Goal: Answer question/provide support: Share knowledge or assist other users

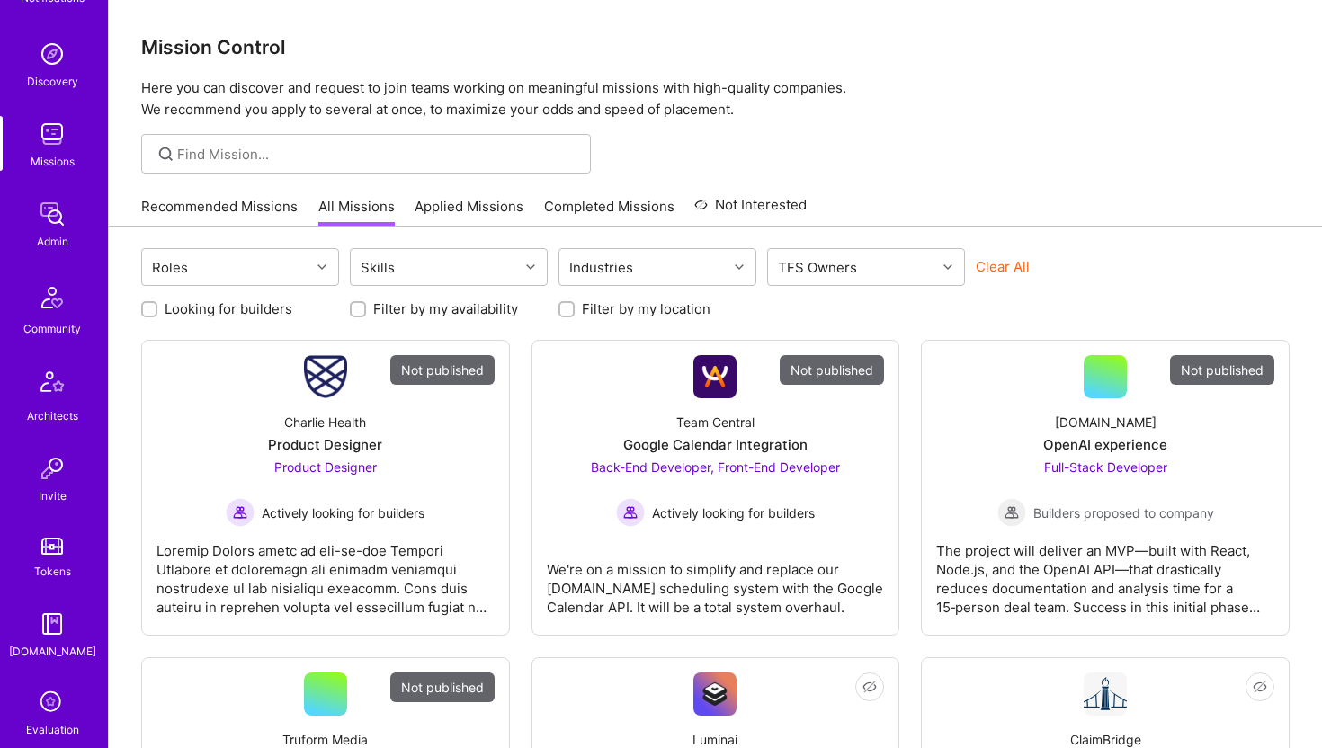
scroll to position [399, 0]
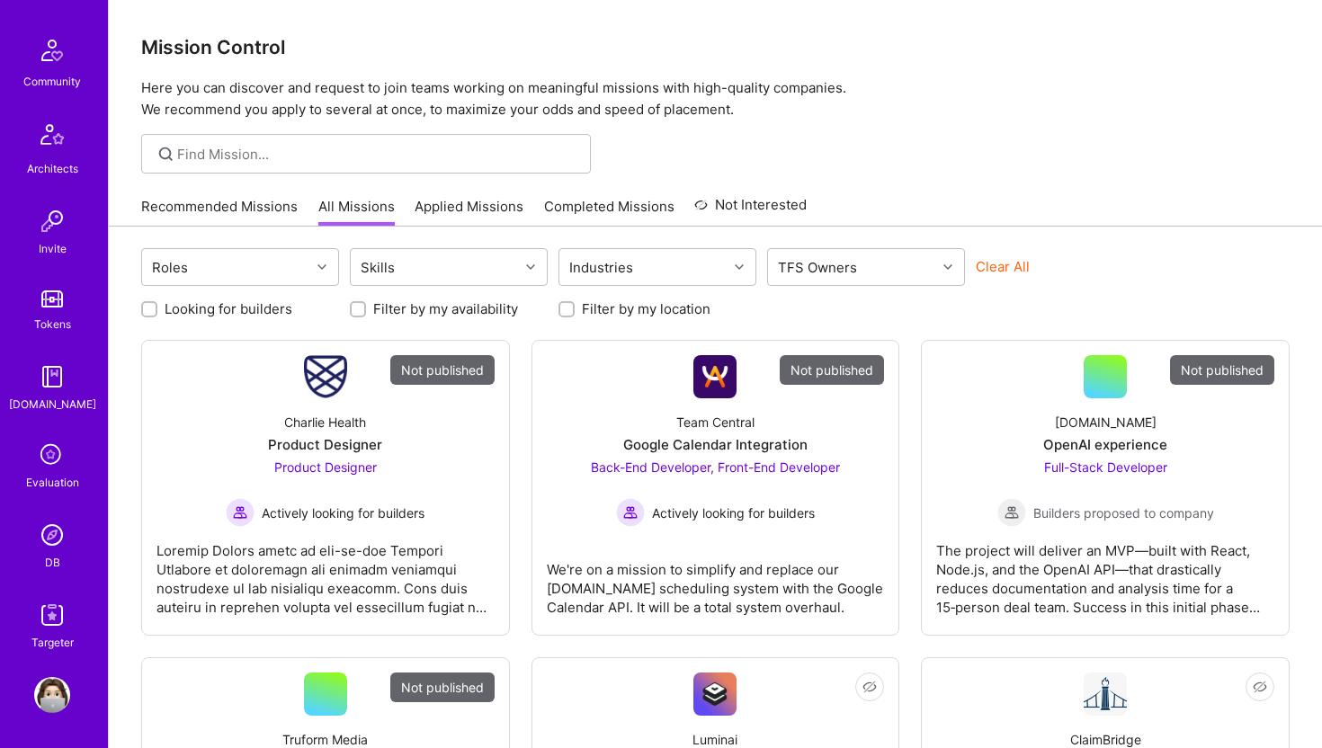
click at [51, 544] on img at bounding box center [52, 535] width 36 height 36
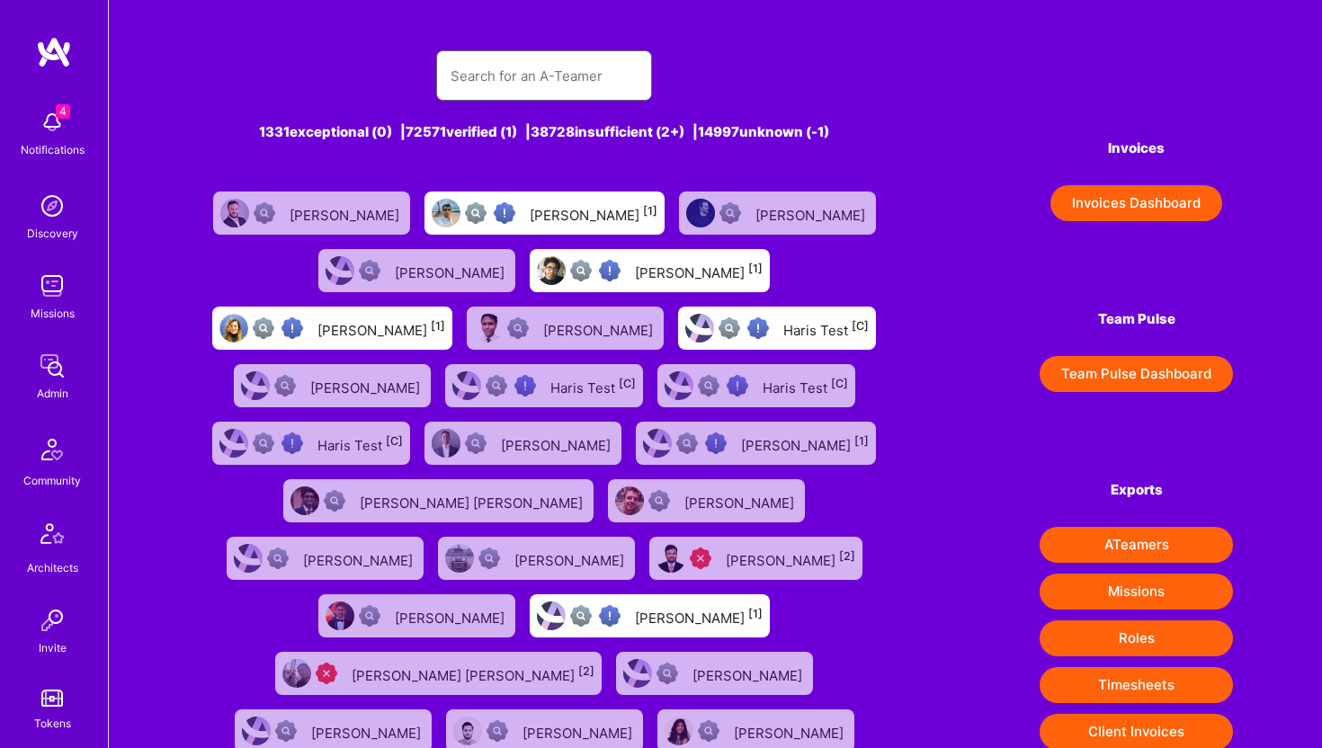
click at [538, 80] on input "text" at bounding box center [543, 76] width 187 height 46
paste input "[URL][DOMAIN_NAME]"
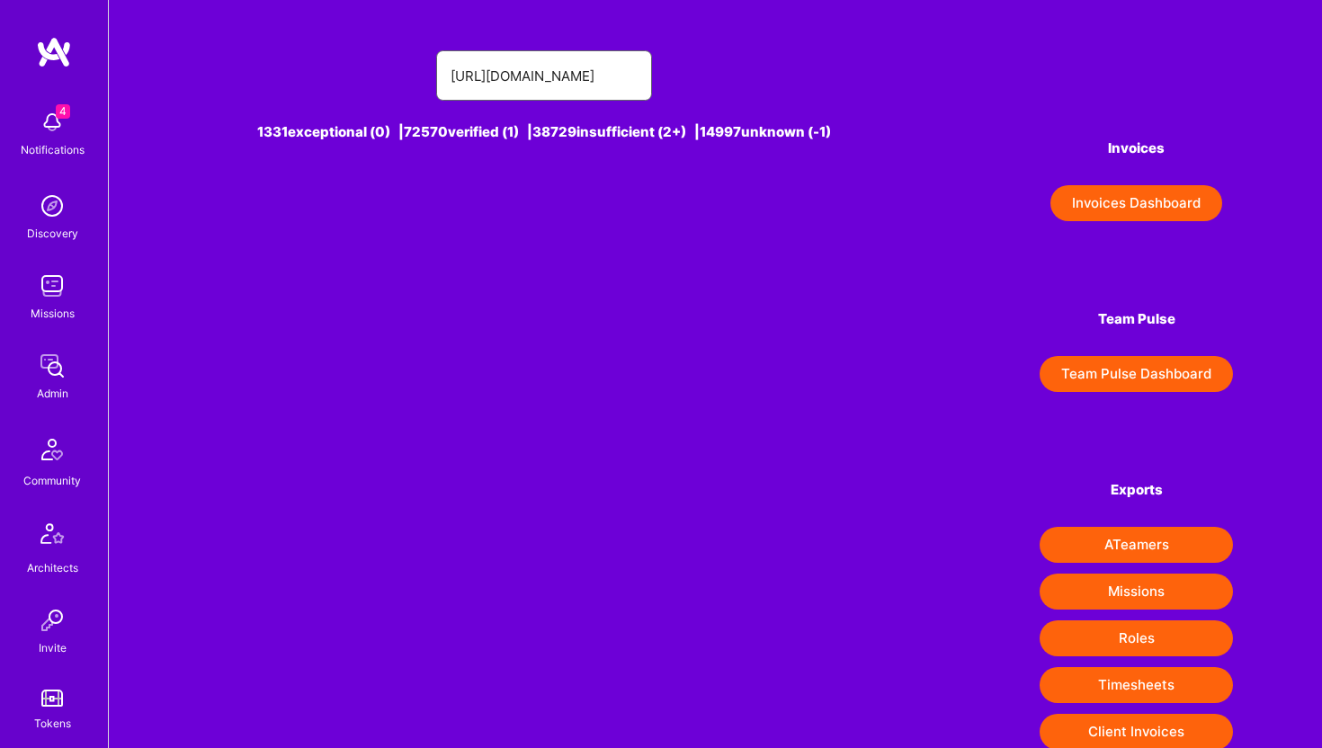
type input "[URL][DOMAIN_NAME]"
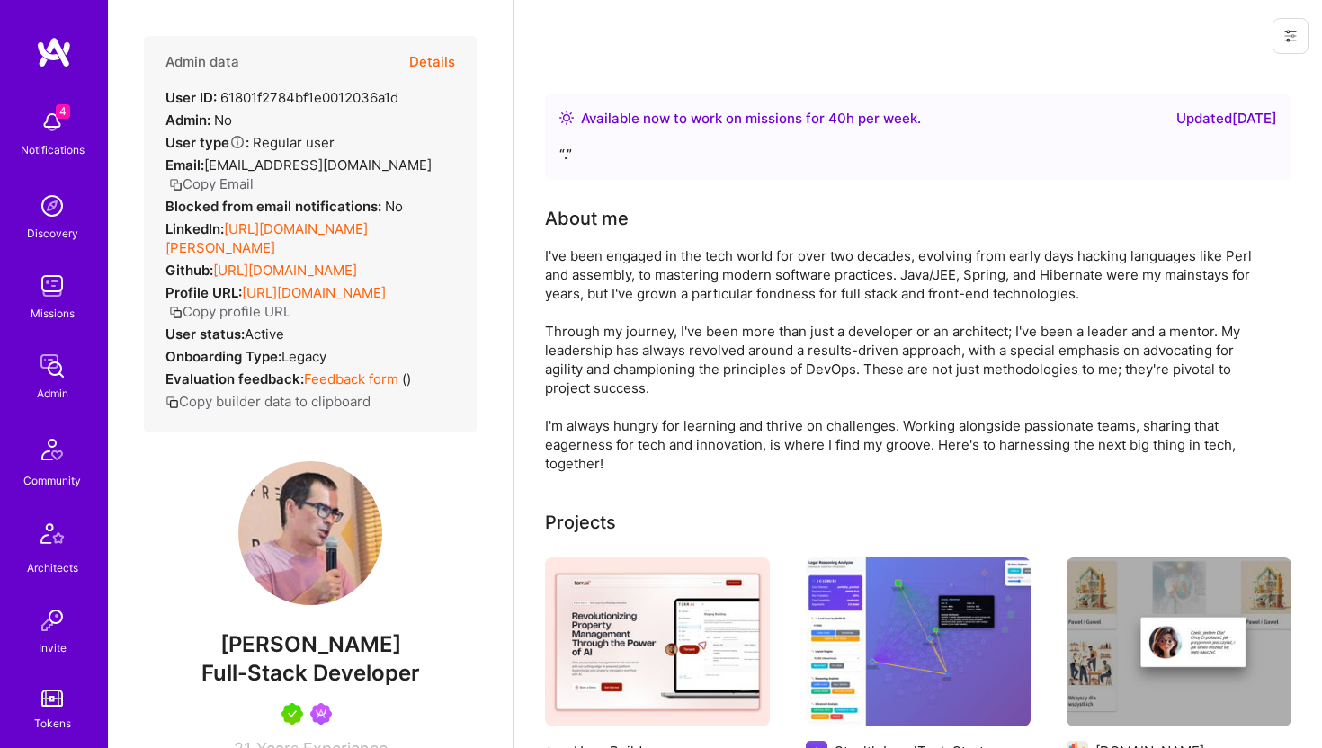
click at [432, 58] on button "Details" at bounding box center [432, 62] width 46 height 52
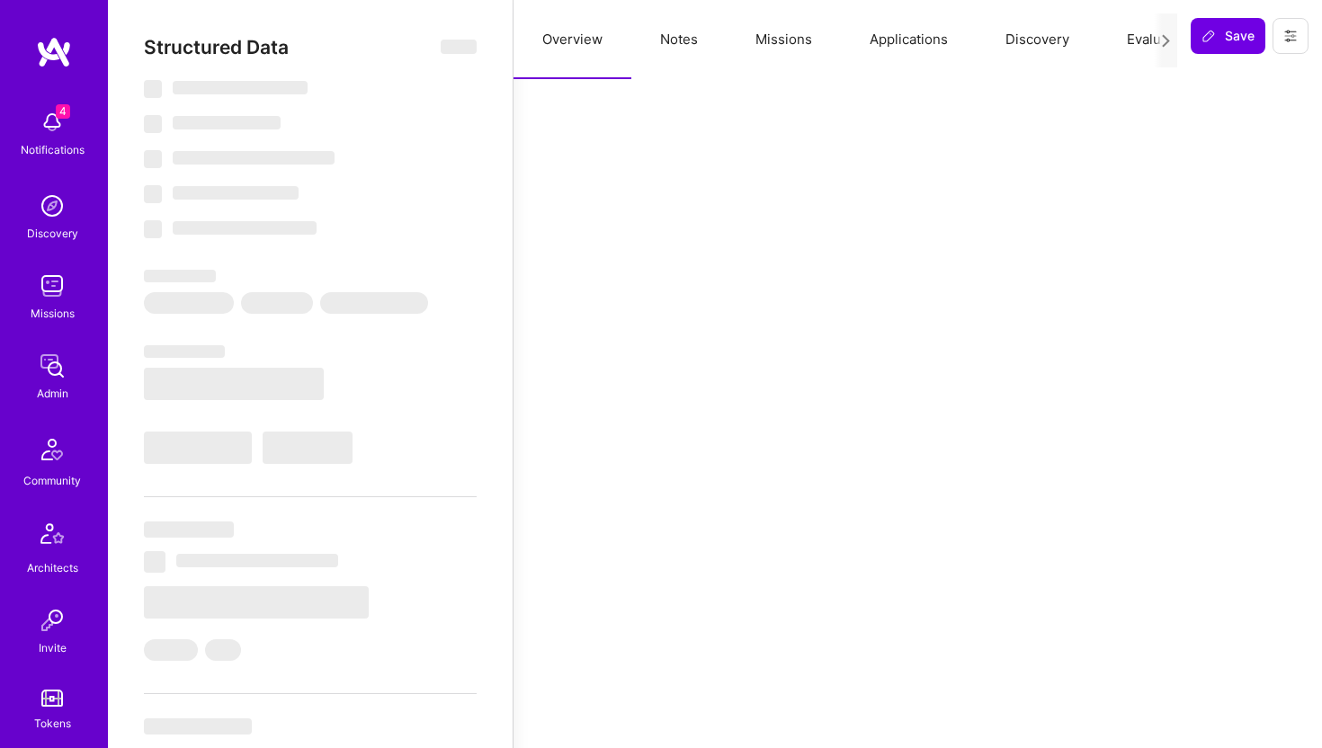
click at [880, 35] on button "Applications" at bounding box center [909, 39] width 136 height 79
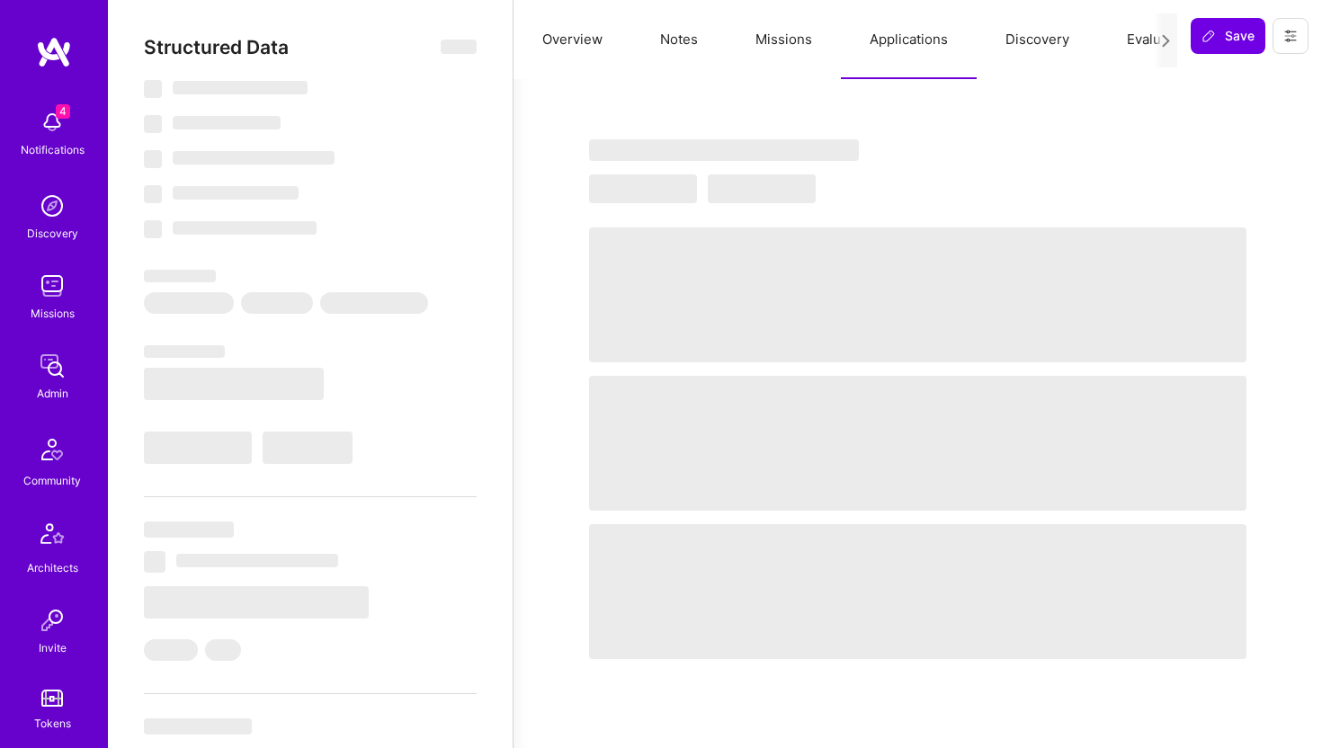
select select "Right Now"
select select "5"
select select "4"
select select "7"
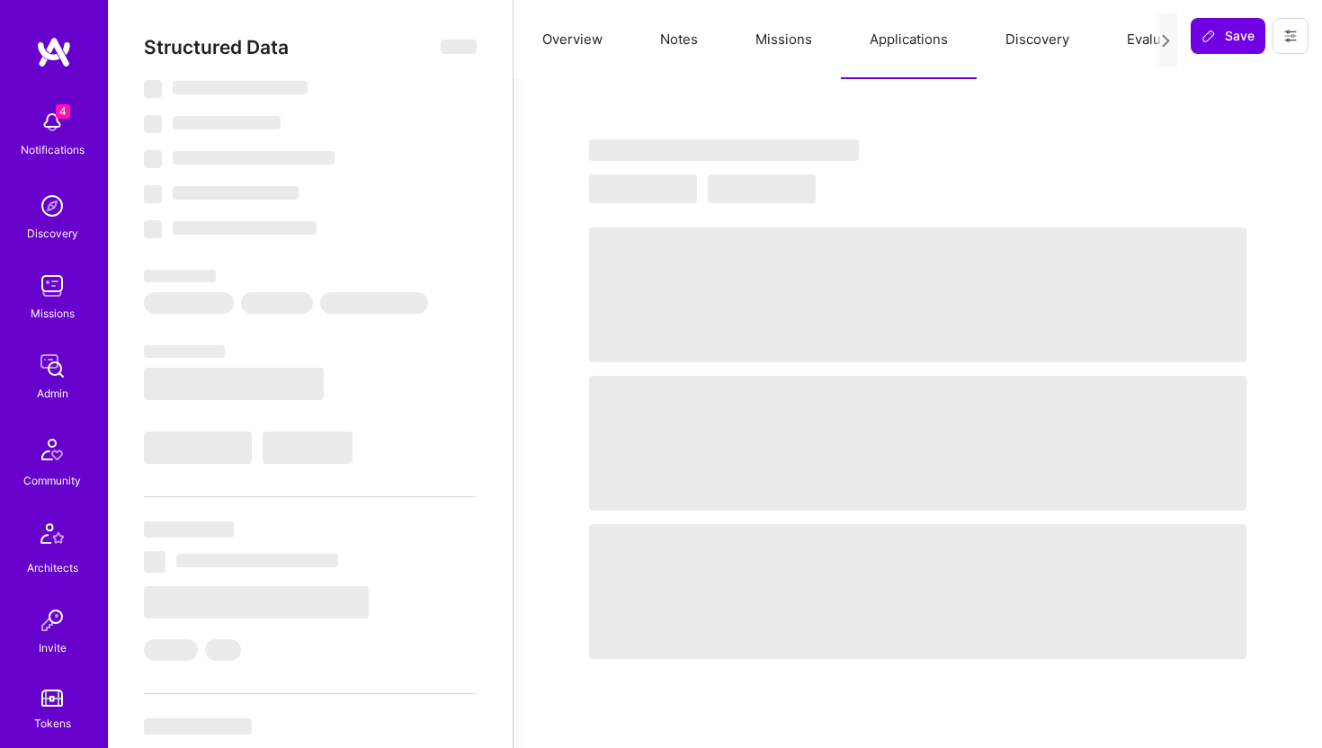
select select "PL"
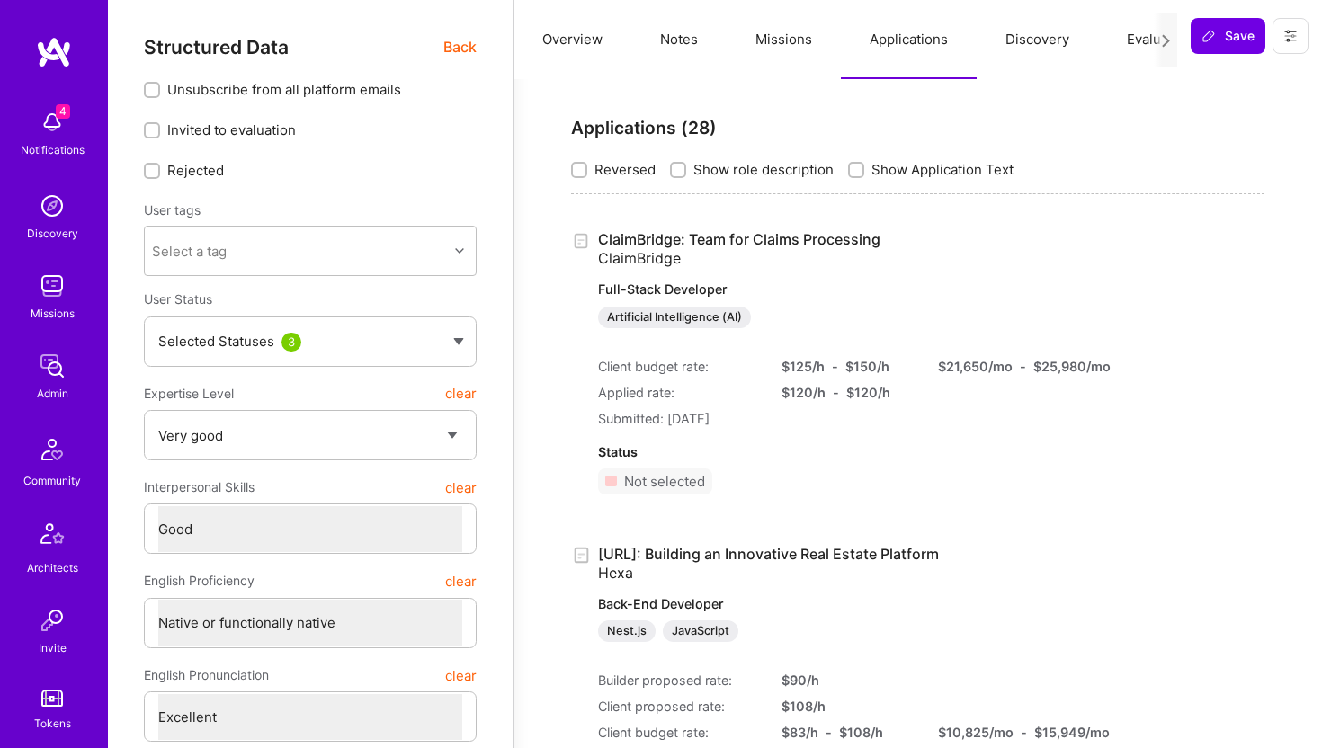
click at [1147, 43] on button "Evaluation" at bounding box center [1159, 39] width 123 height 79
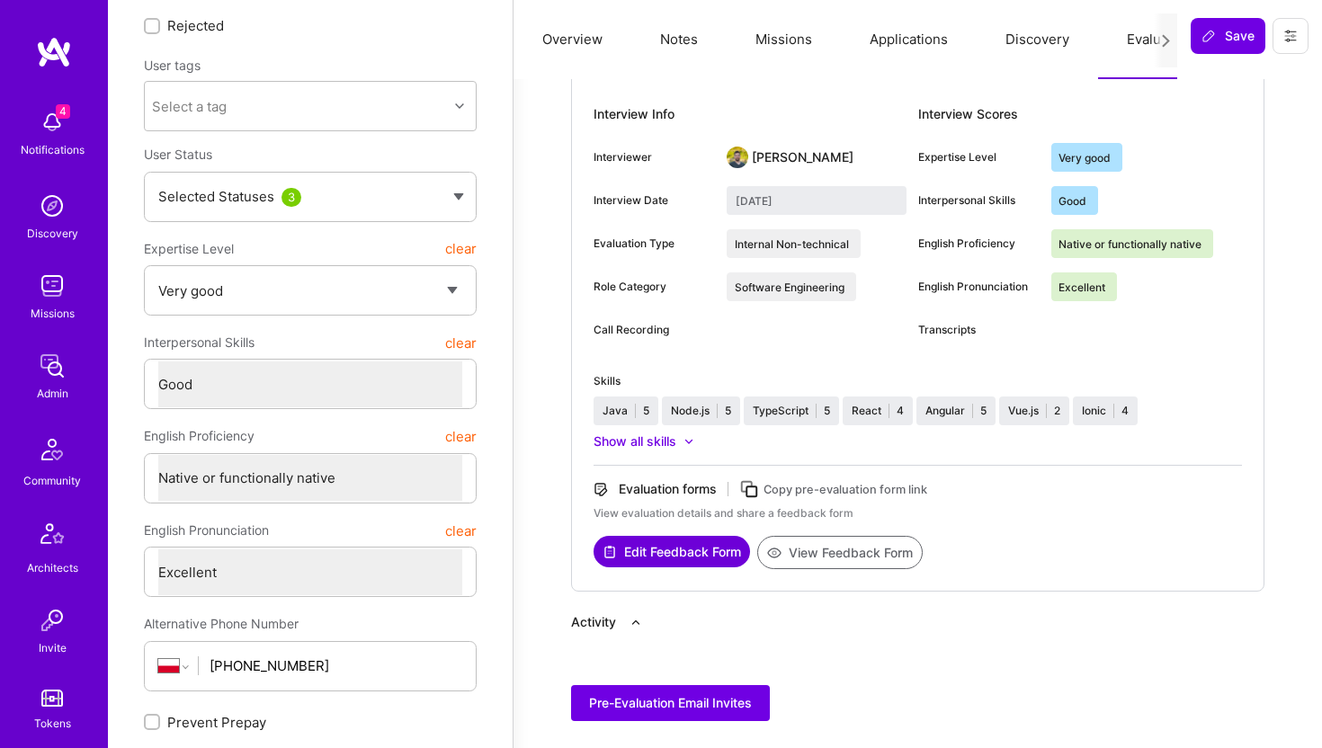
scroll to position [206, 0]
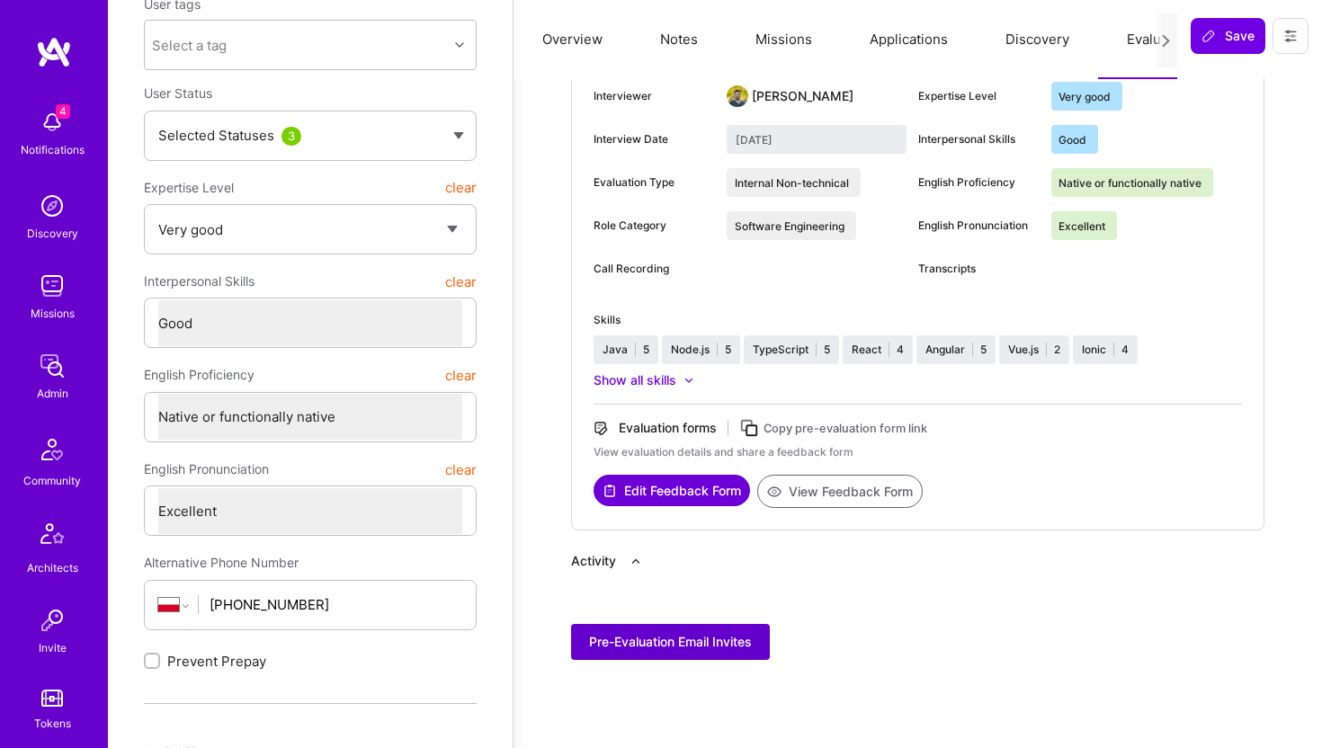
click at [698, 648] on span "Pre-Evaluation Email Invites" at bounding box center [670, 642] width 163 height 18
click at [1297, 34] on icon at bounding box center [1290, 36] width 14 height 14
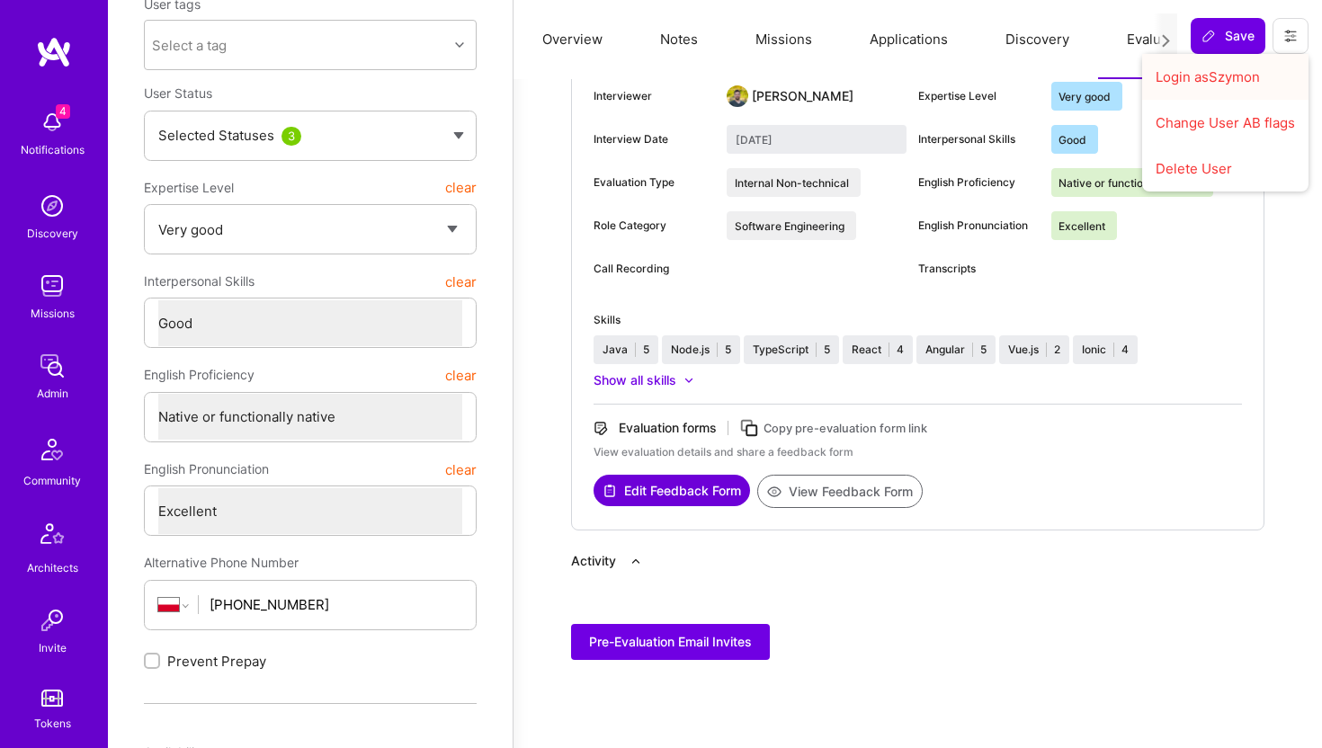
click at [1204, 78] on button "Login as Szymon" at bounding box center [1225, 77] width 166 height 46
